Goal: Obtain resource: Obtain resource

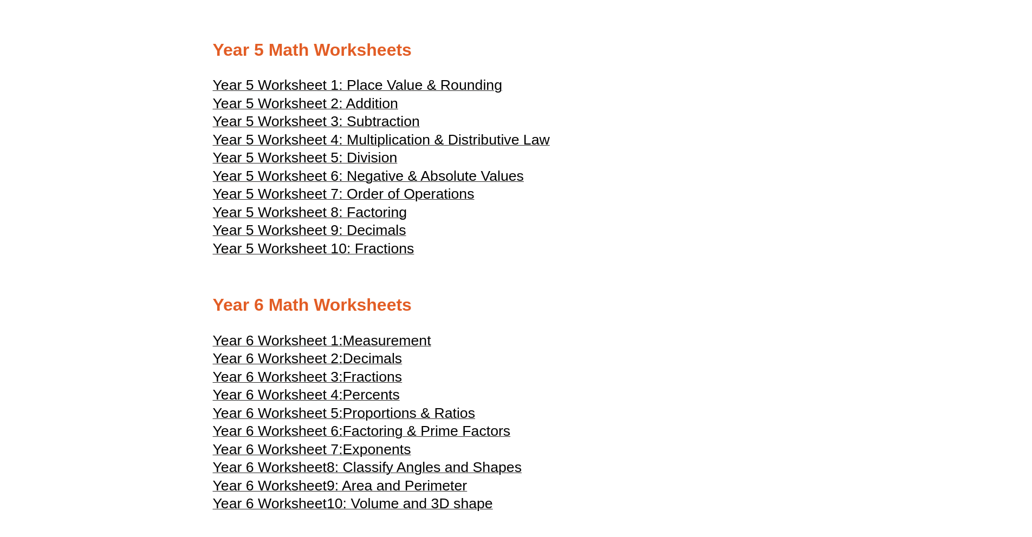
scroll to position [1732, 0]
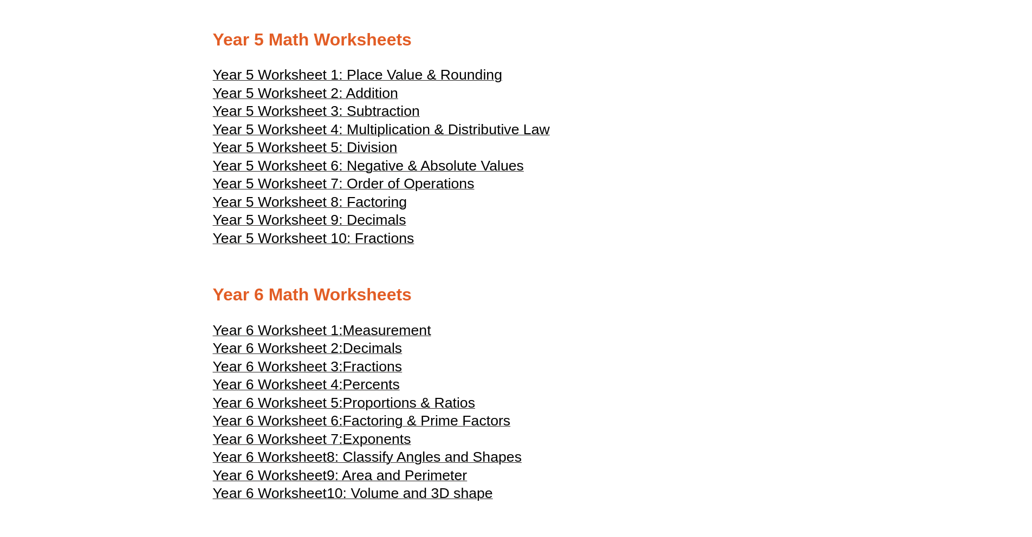
click at [383, 330] on span "Measurement" at bounding box center [387, 330] width 88 height 16
click at [355, 95] on span "Year 5 Worksheet 2: Addition" at bounding box center [305, 93] width 185 height 16
click at [368, 151] on span "Year 5 Worksheet 5: Division" at bounding box center [305, 147] width 185 height 16
click at [420, 180] on span "Year 5 Worksheet 7: Order of Operations" at bounding box center [344, 183] width 262 height 16
click at [369, 142] on span "Year 5 Worksheet 5: Division" at bounding box center [305, 147] width 185 height 16
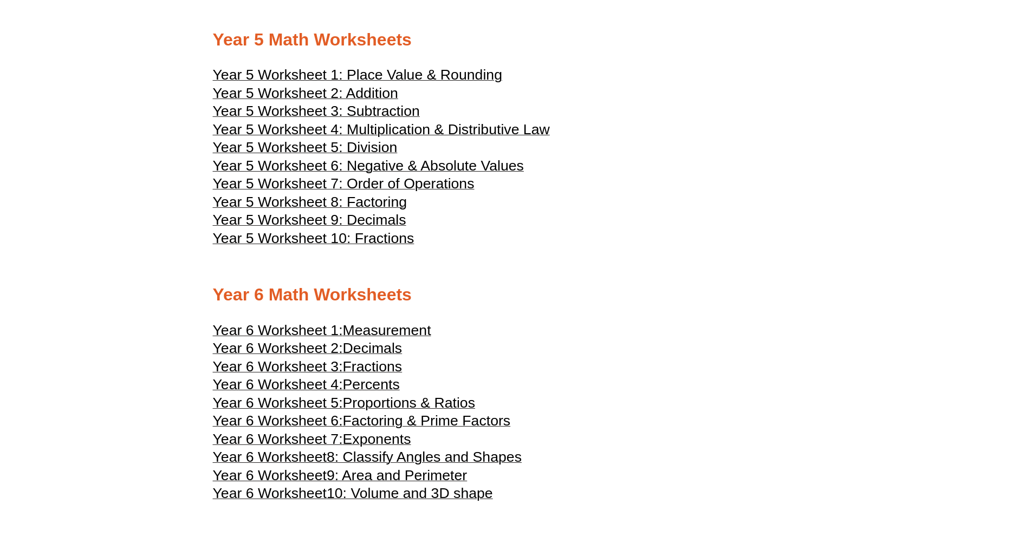
click at [376, 92] on span "Year 5 Worksheet 2: Addition" at bounding box center [305, 93] width 185 height 16
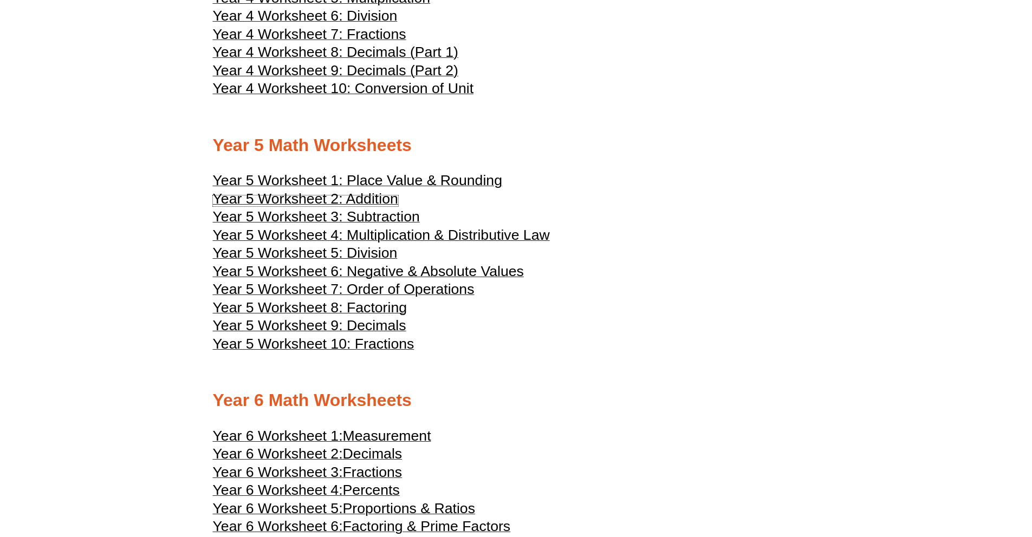
scroll to position [1638, 0]
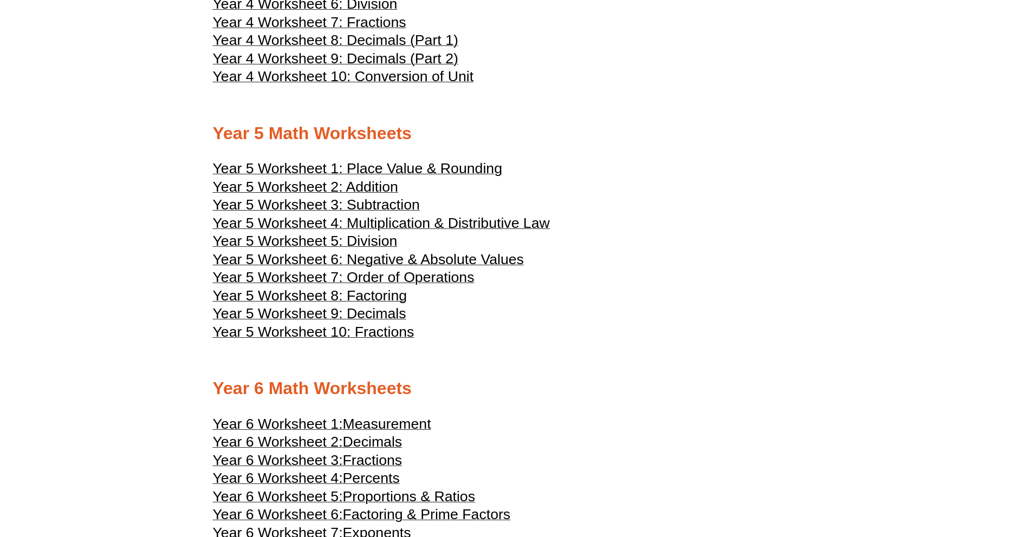
click at [363, 188] on span "Year 5 Worksheet 2: Addition" at bounding box center [305, 187] width 185 height 16
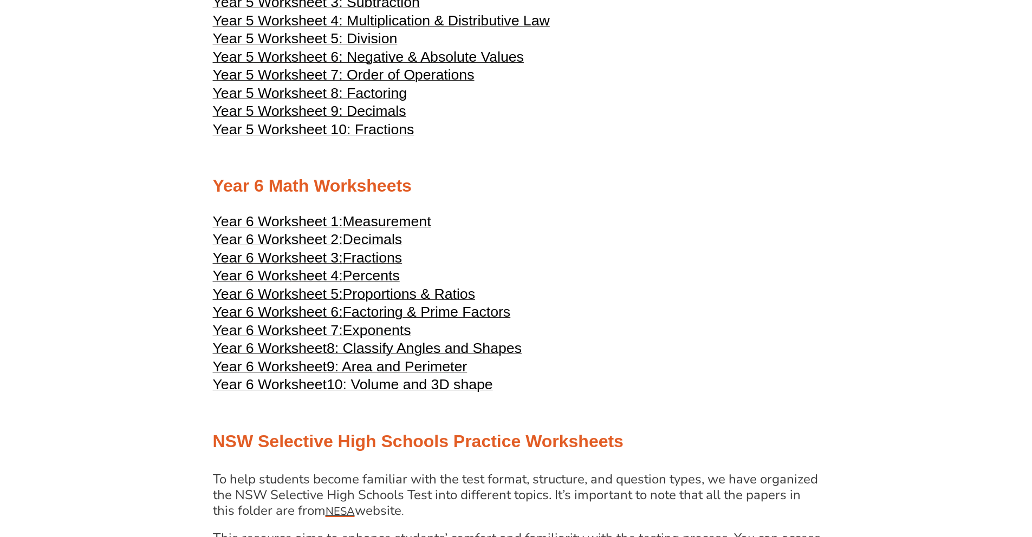
scroll to position [1724, 0]
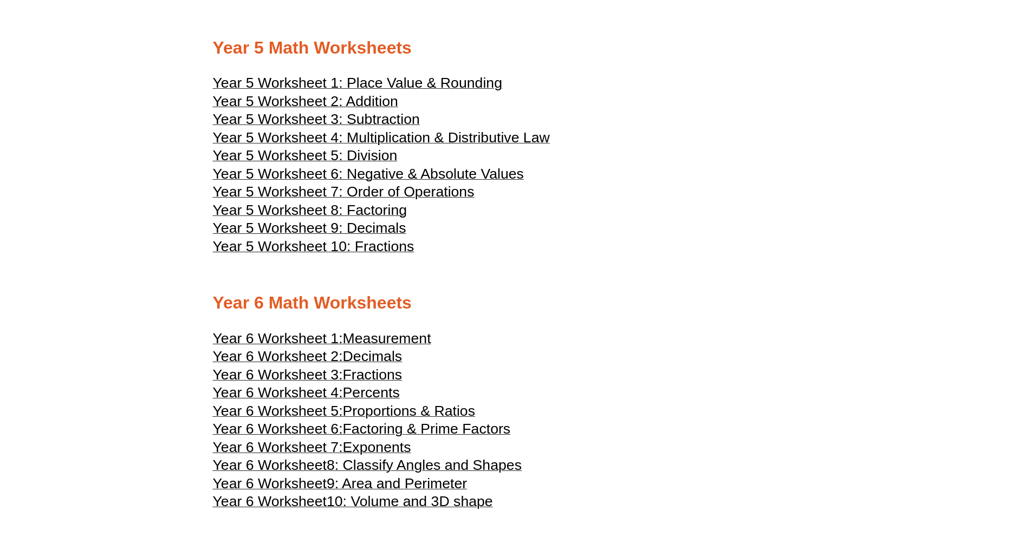
click at [406, 336] on span "Measurement" at bounding box center [387, 338] width 88 height 16
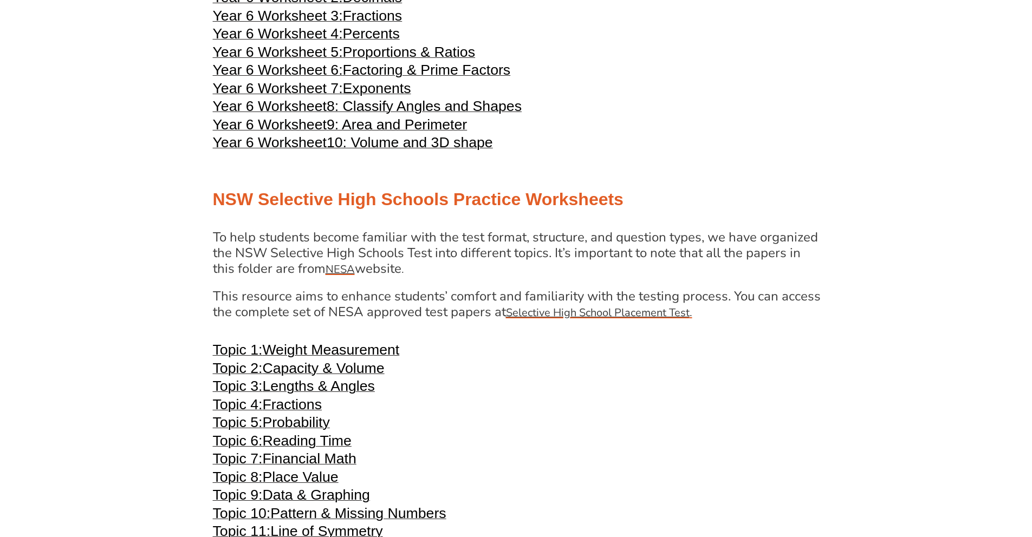
scroll to position [1854, 0]
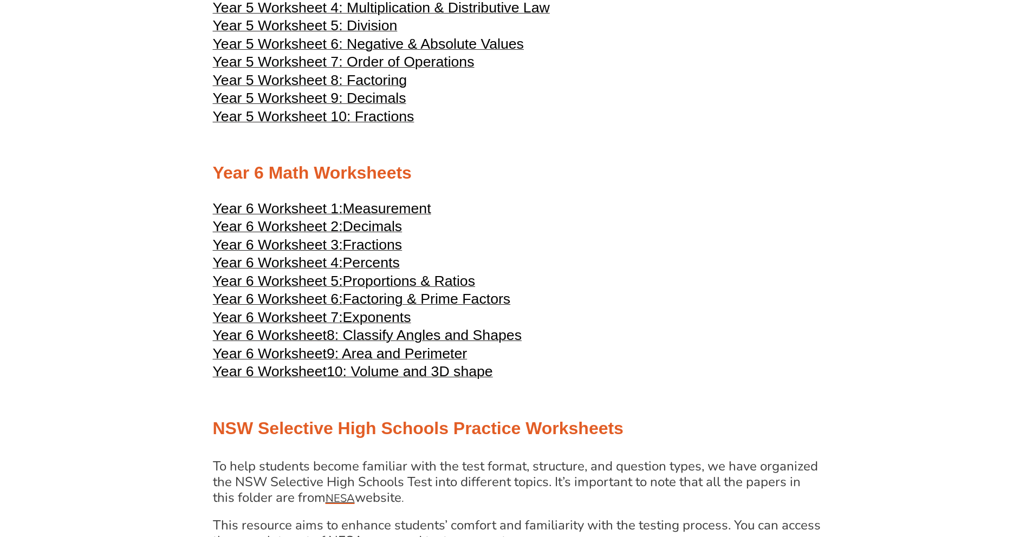
click at [368, 229] on span "Decimals" at bounding box center [373, 226] width 60 height 16
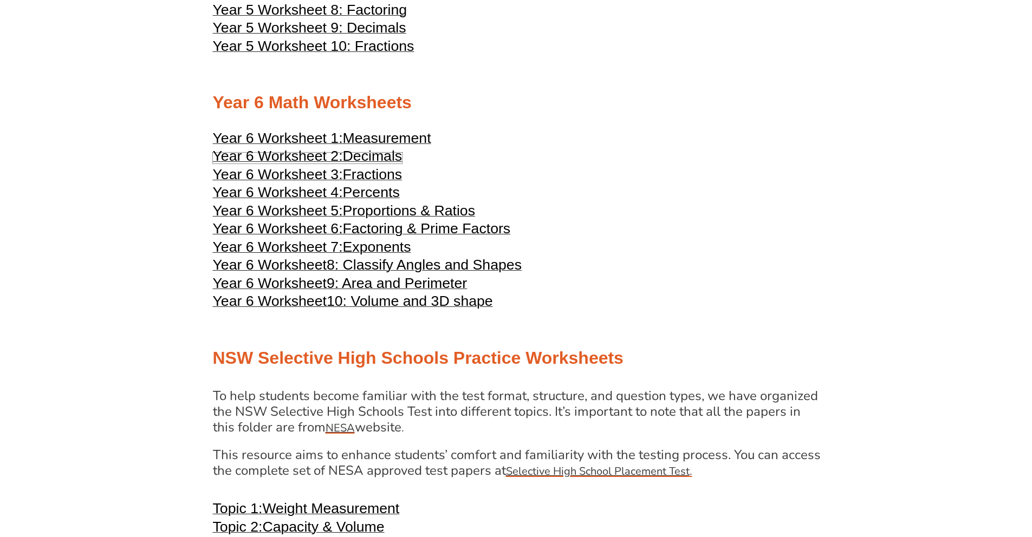
scroll to position [2161, 0]
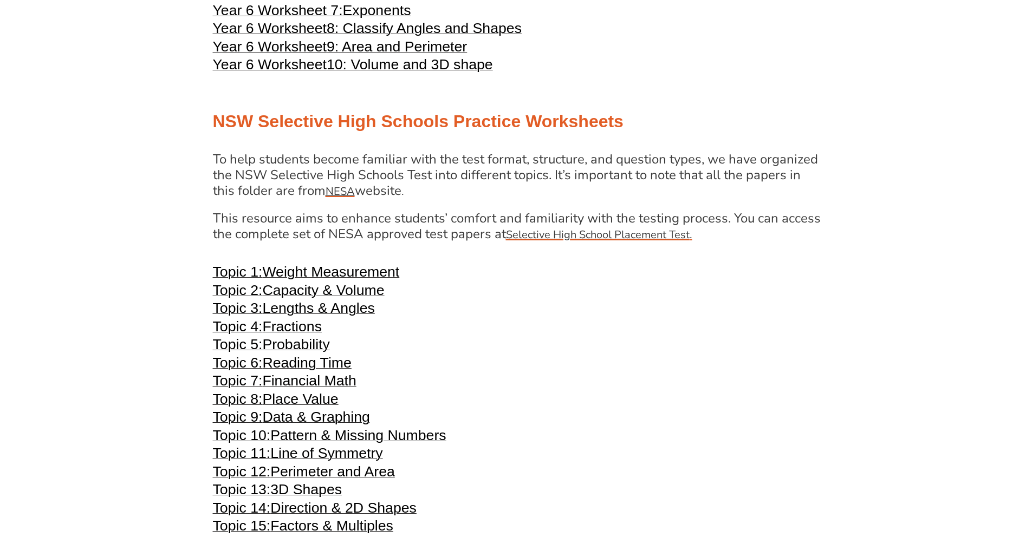
click at [346, 271] on span "Weight Measurement" at bounding box center [330, 272] width 137 height 16
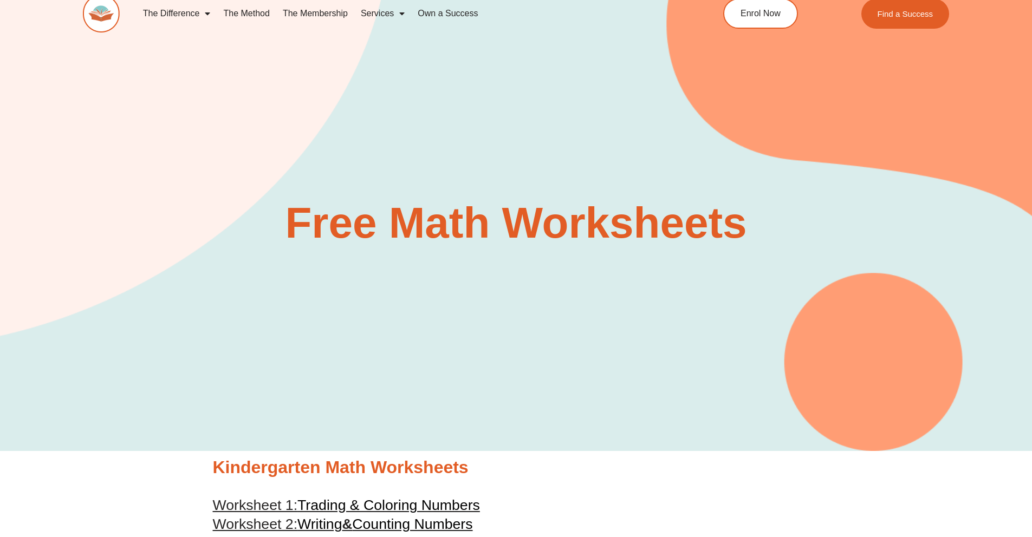
scroll to position [0, 0]
